Goal: Communication & Community: Answer question/provide support

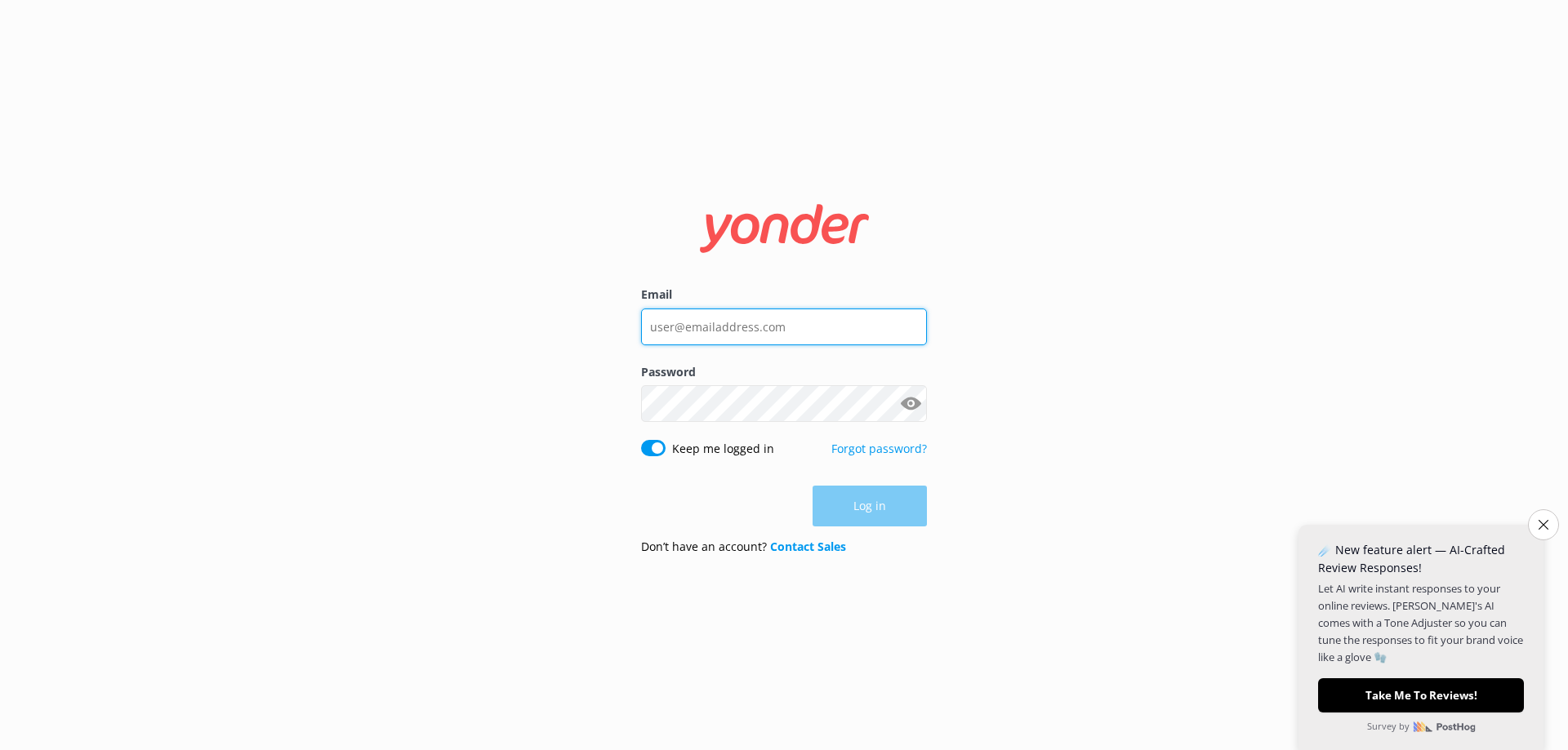
click at [720, 317] on input "Email" at bounding box center [784, 327] width 286 height 36
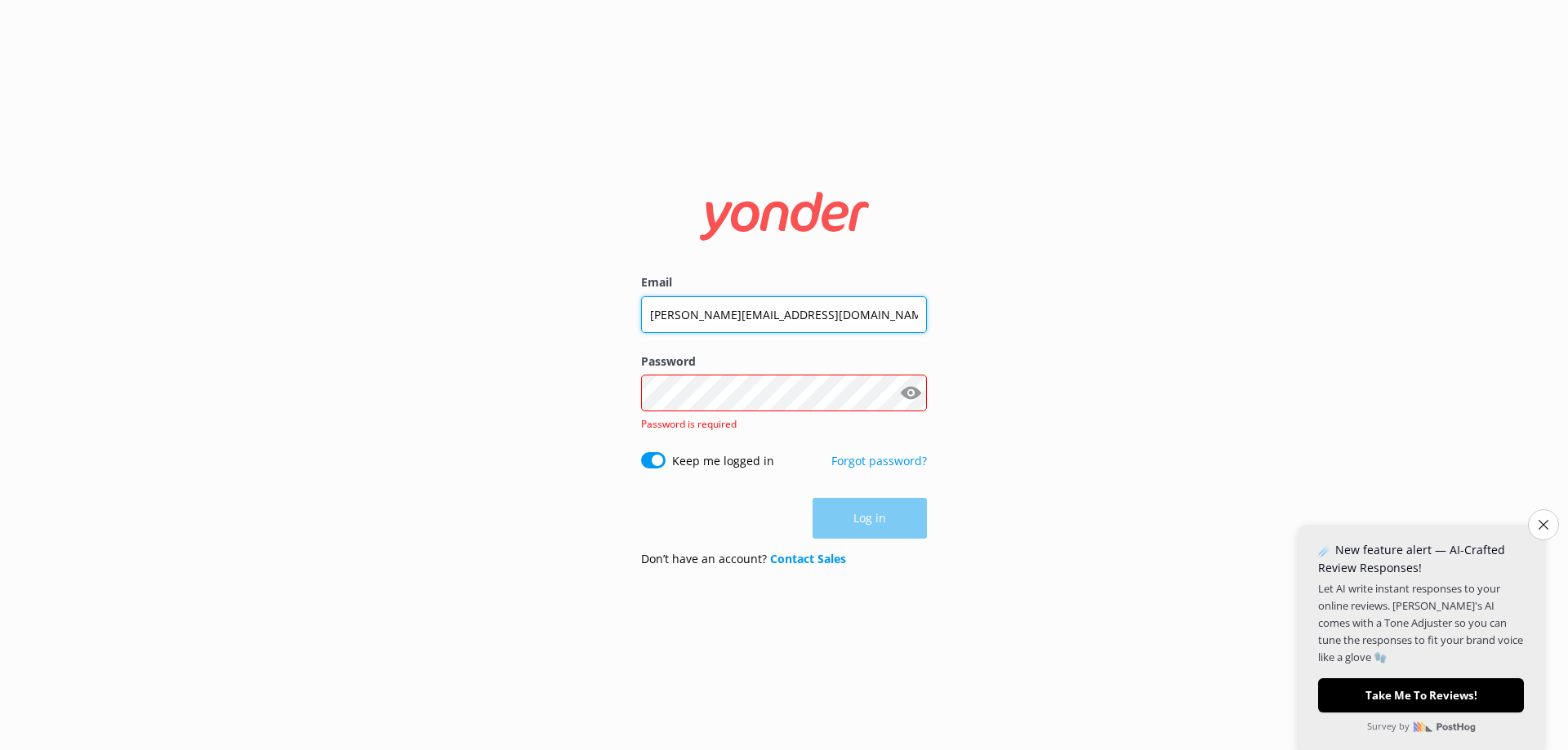
type input "Enquiries@skydive.com.au"
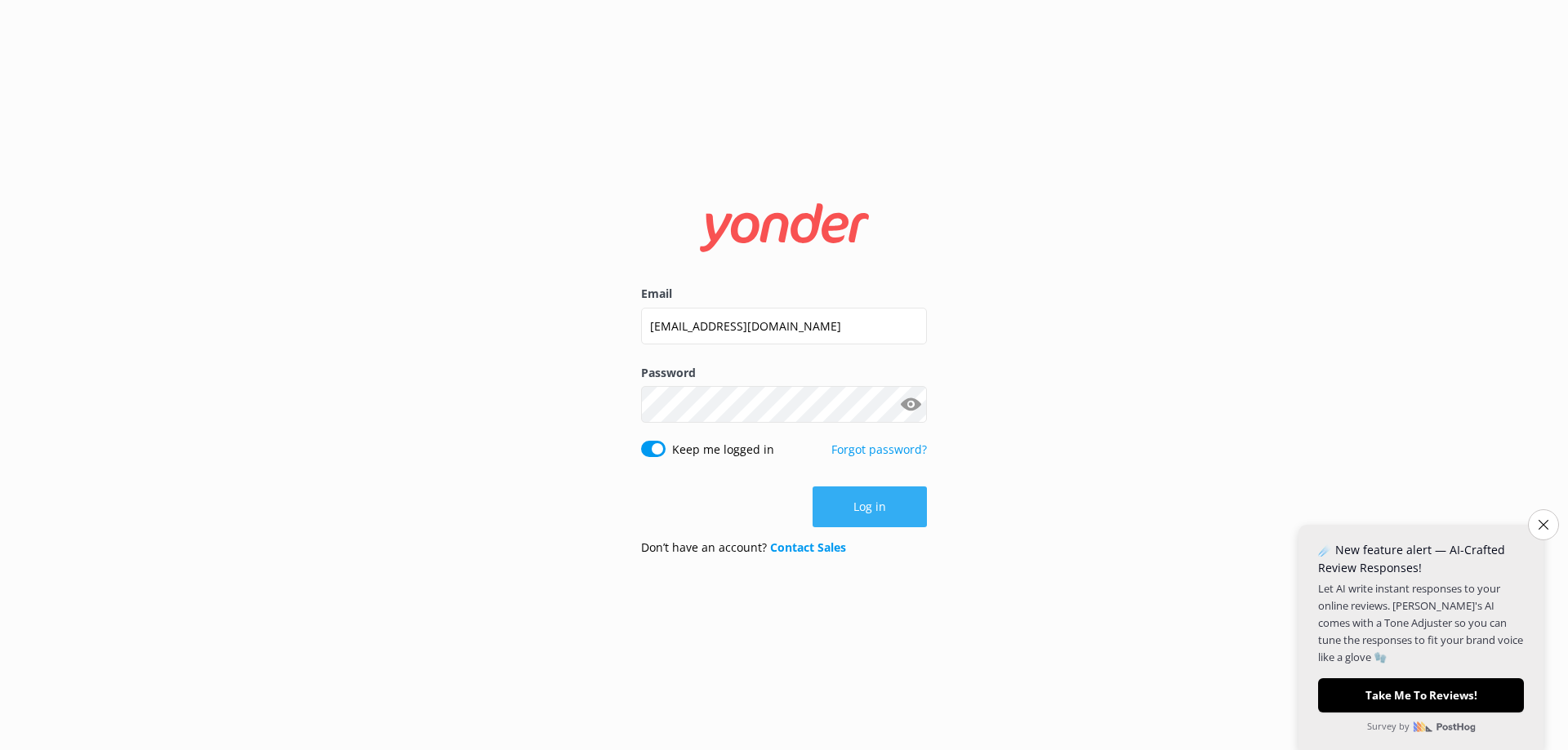
click at [842, 502] on button "Log in" at bounding box center [870, 506] width 114 height 41
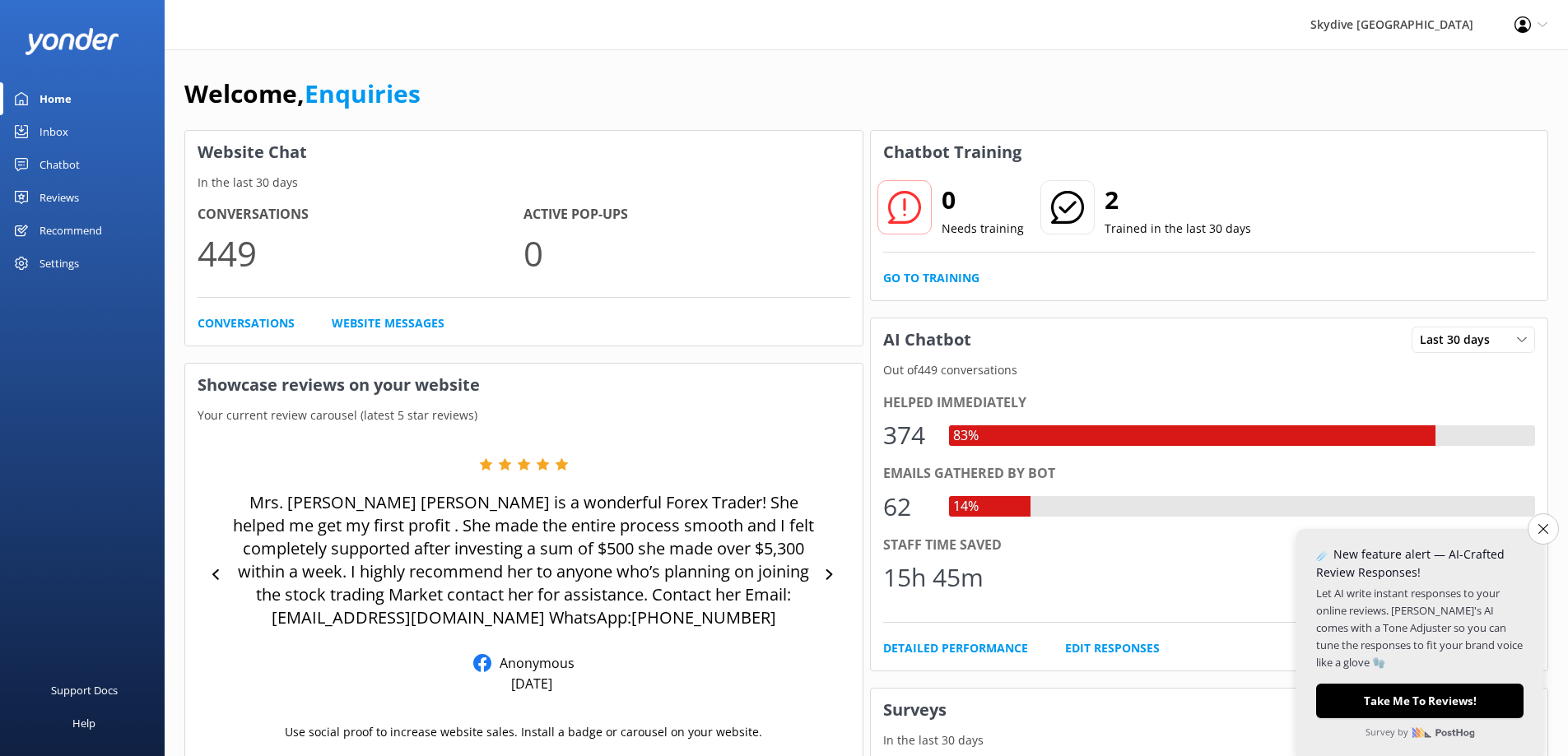
click at [62, 135] on div "Inbox" at bounding box center [53, 131] width 28 height 33
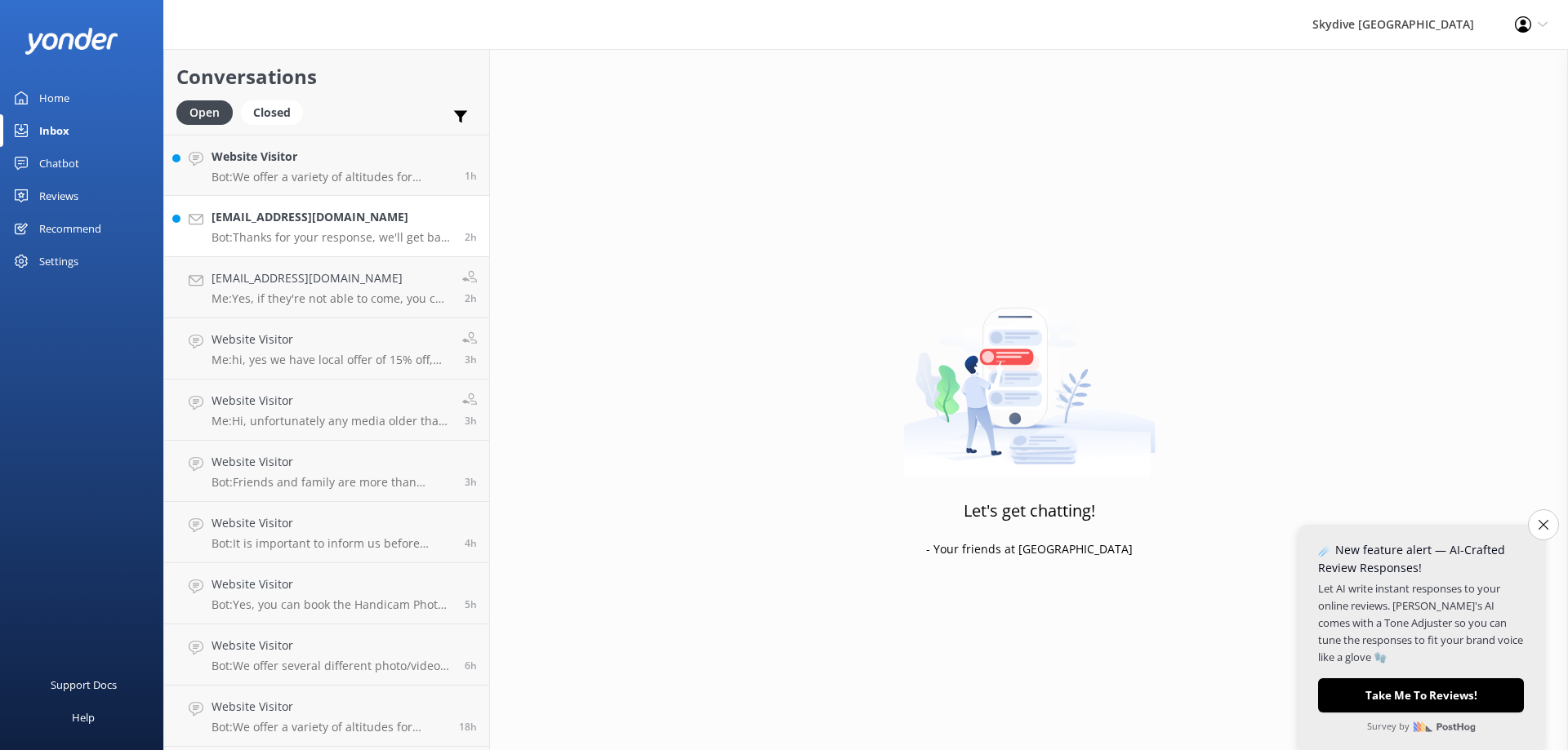
click at [300, 233] on p "Bot: Thanks for your response, we'll get back to you as soon as we can during o…" at bounding box center [332, 238] width 241 height 15
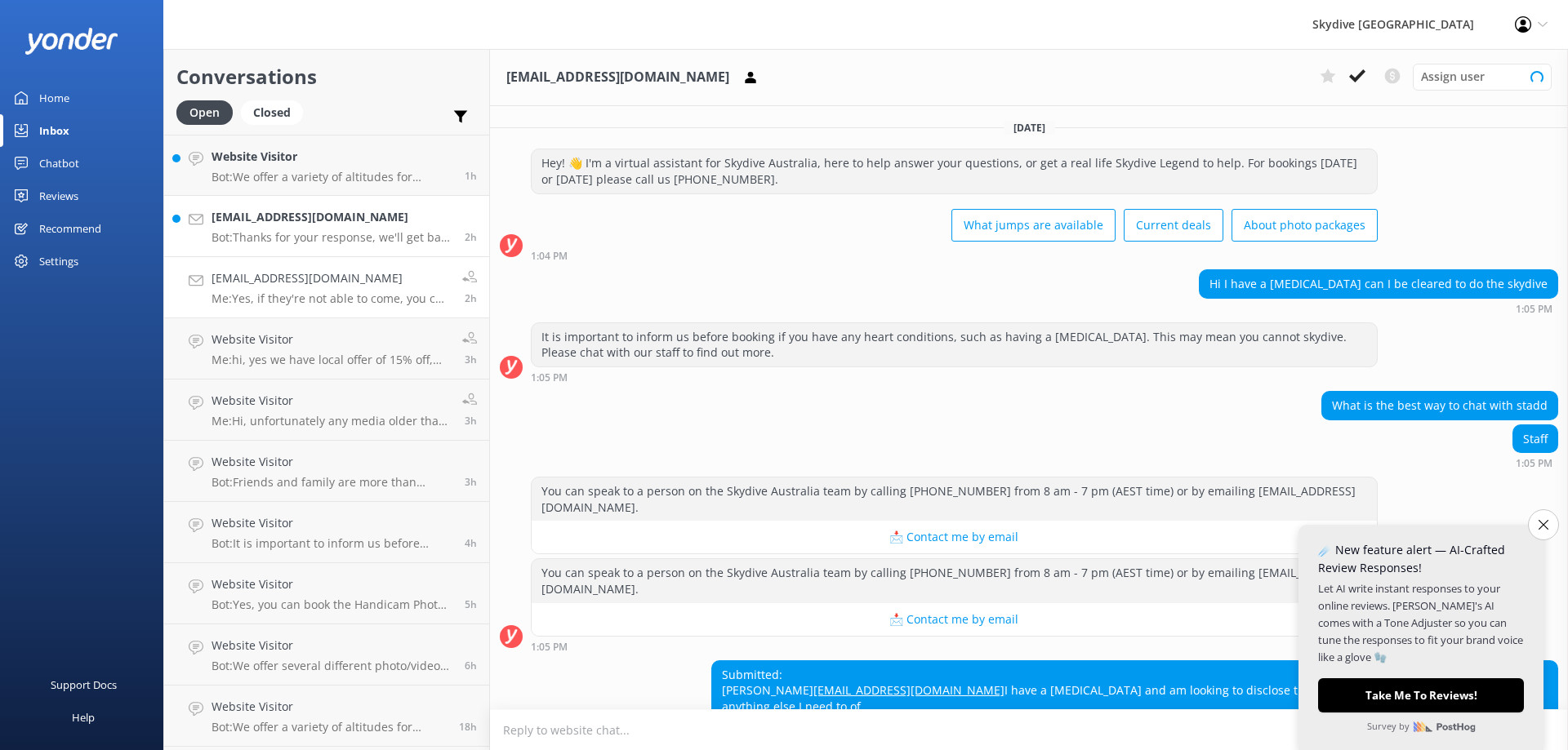
scroll to position [104, 0]
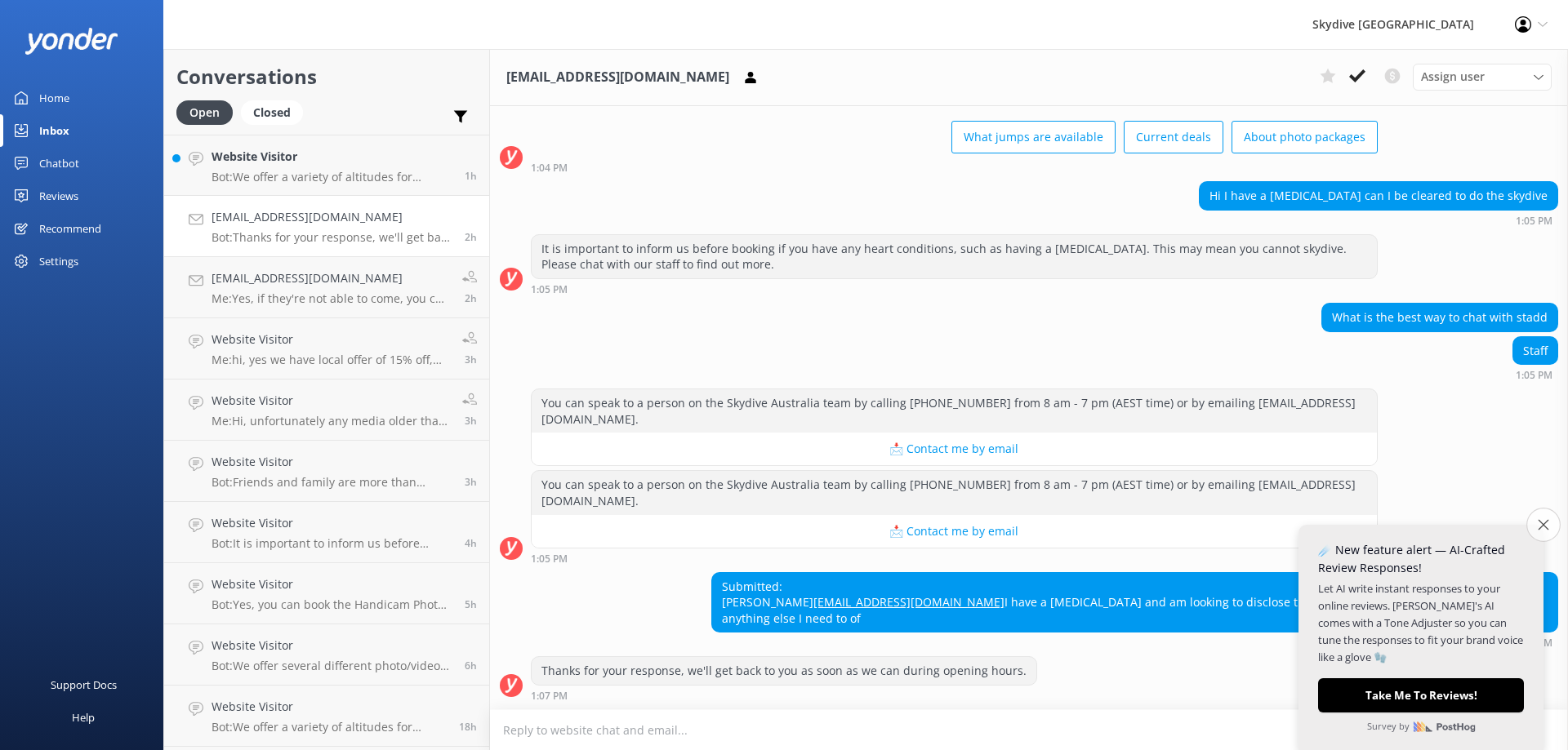
click at [1549, 516] on button "Close survey" at bounding box center [1543, 525] width 34 height 34
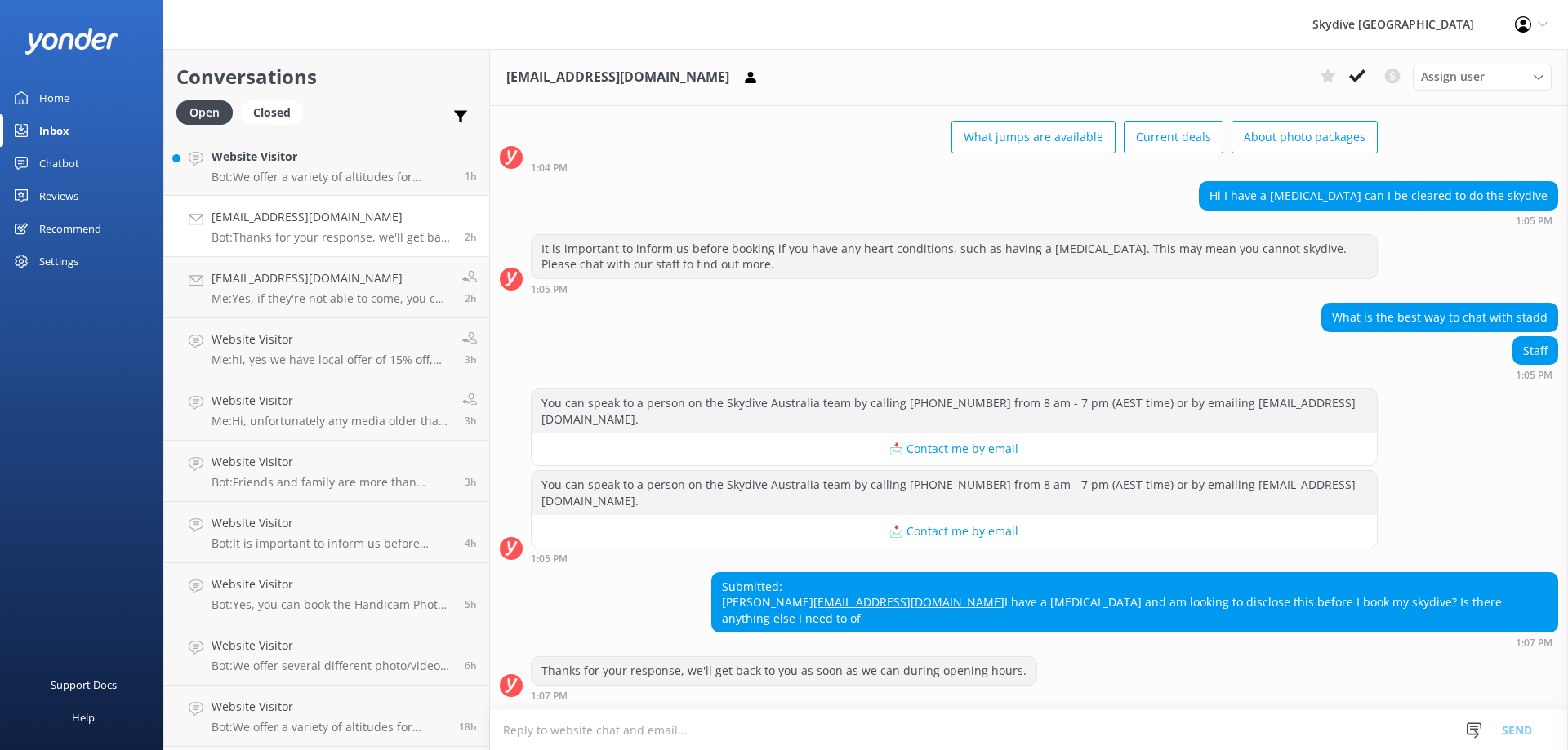
click at [579, 736] on textarea at bounding box center [1029, 730] width 1078 height 40
click at [1539, 22] on icon at bounding box center [1543, 25] width 10 height 10
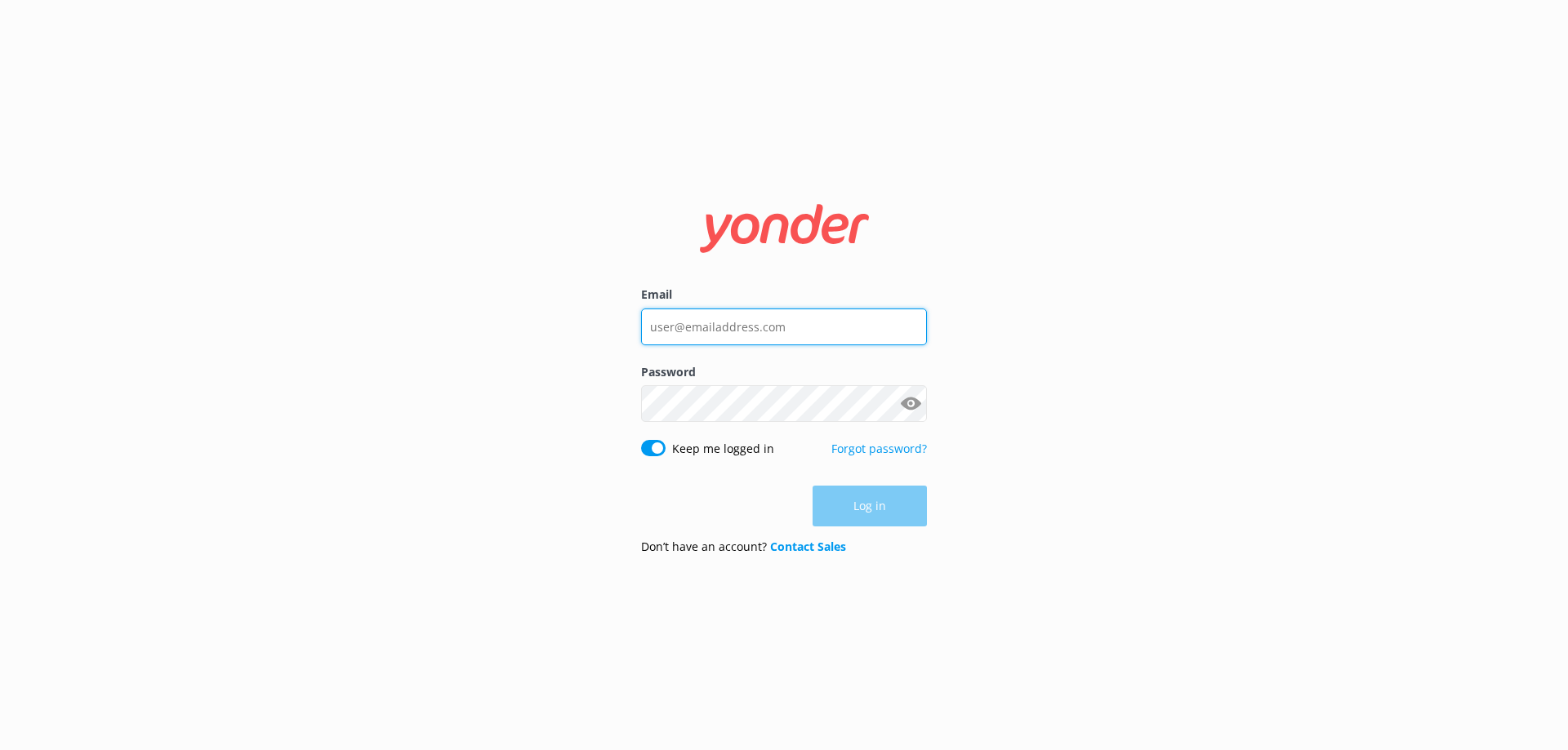
type input "[PERSON_NAME][EMAIL_ADDRESS][DOMAIN_NAME]"
click at [894, 499] on div "Log in" at bounding box center [784, 506] width 286 height 41
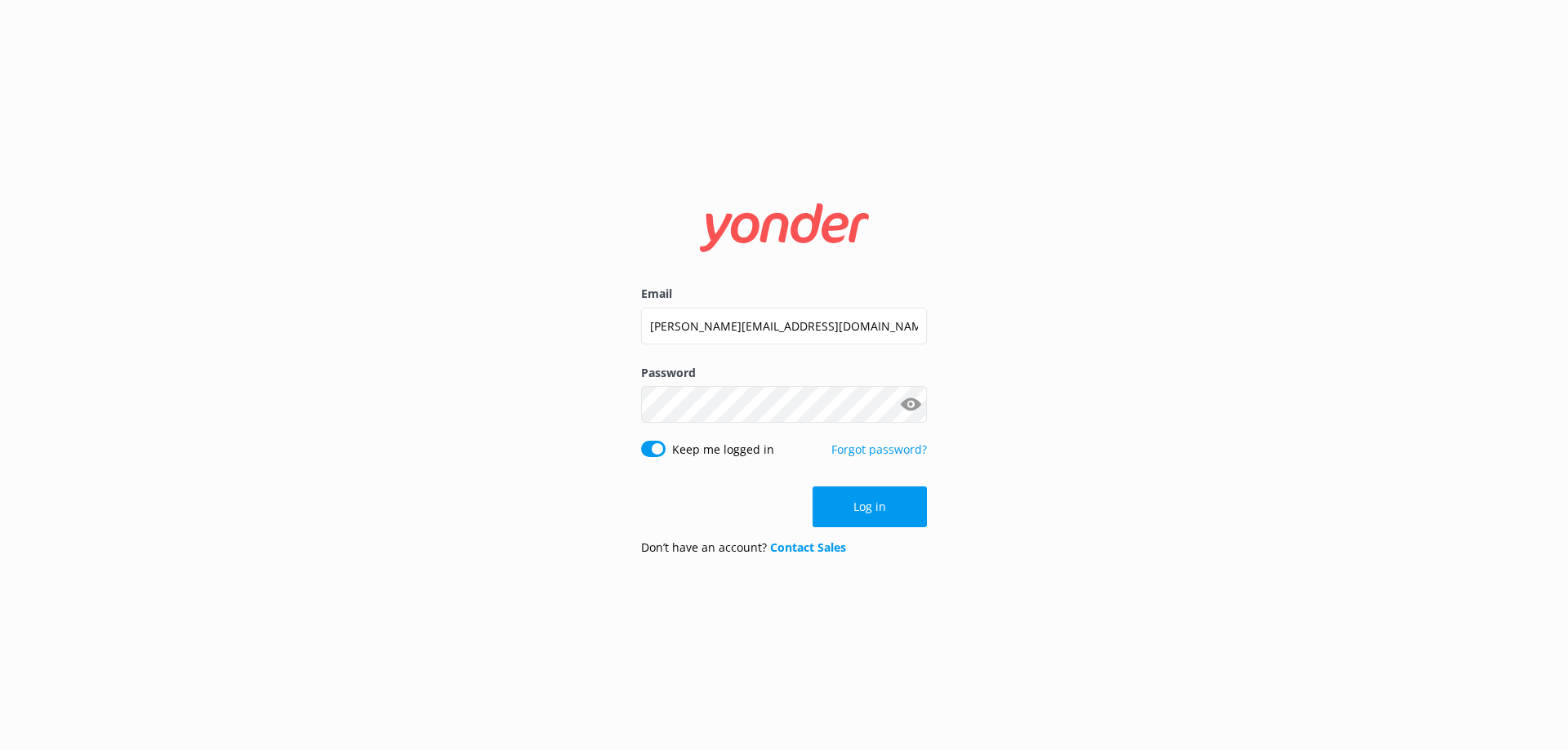
click at [906, 404] on button "Show password" at bounding box center [910, 404] width 32 height 32
click at [915, 408] on button "Show password" at bounding box center [910, 404] width 32 height 32
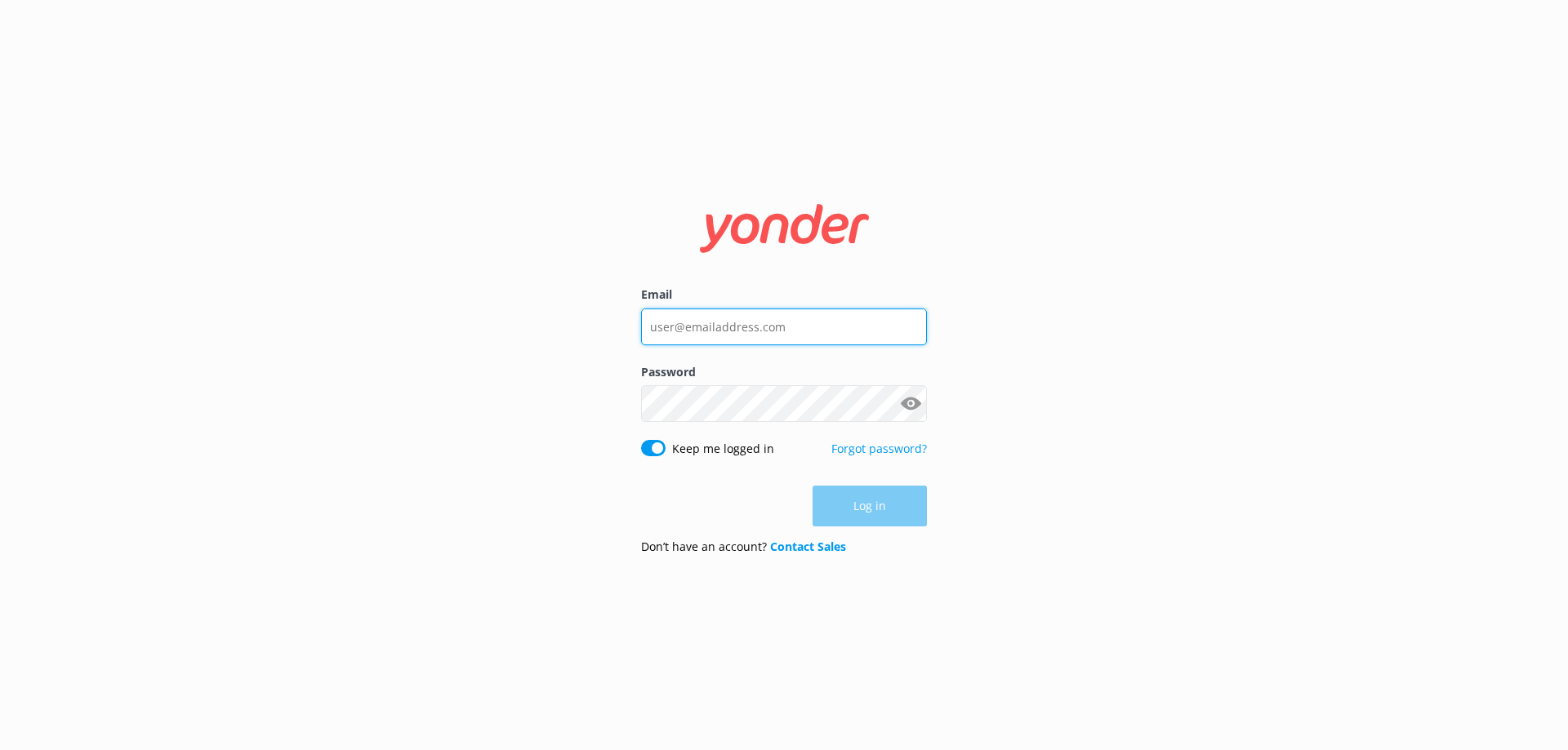
type input "[PERSON_NAME][EMAIL_ADDRESS][DOMAIN_NAME]"
click at [908, 404] on button "Show password" at bounding box center [910, 404] width 32 height 32
